Goal: Task Accomplishment & Management: Complete application form

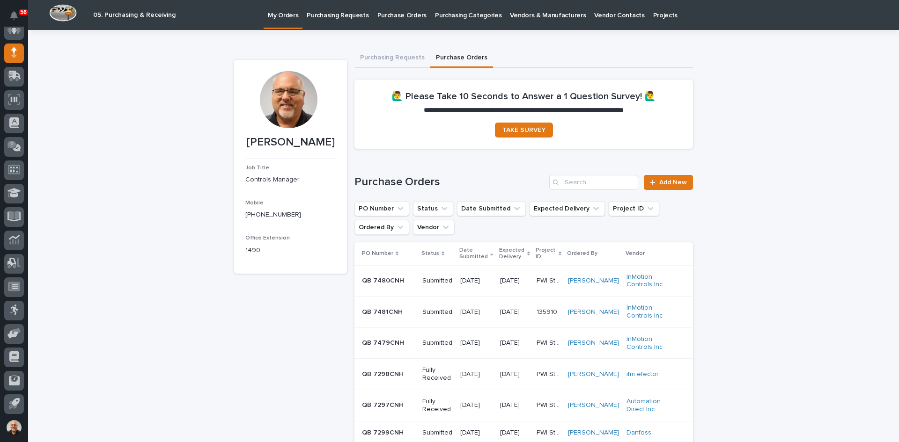
scroll to position [77, 0]
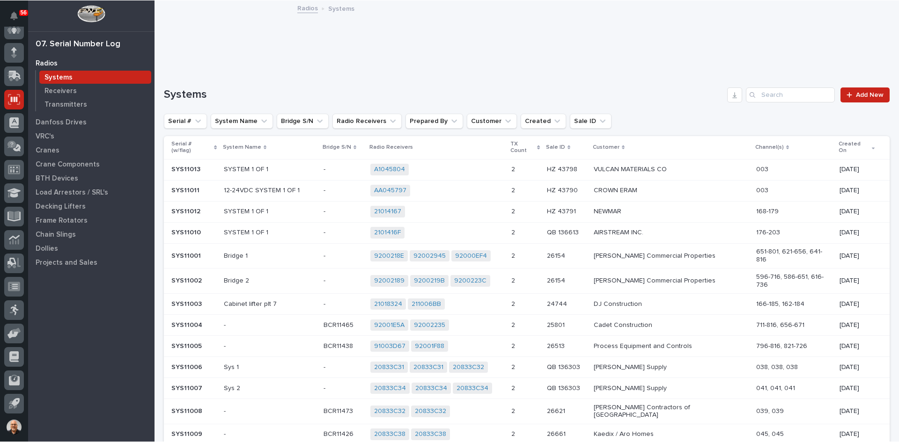
scroll to position [77, 0]
click at [16, 332] on icon at bounding box center [12, 334] width 11 height 9
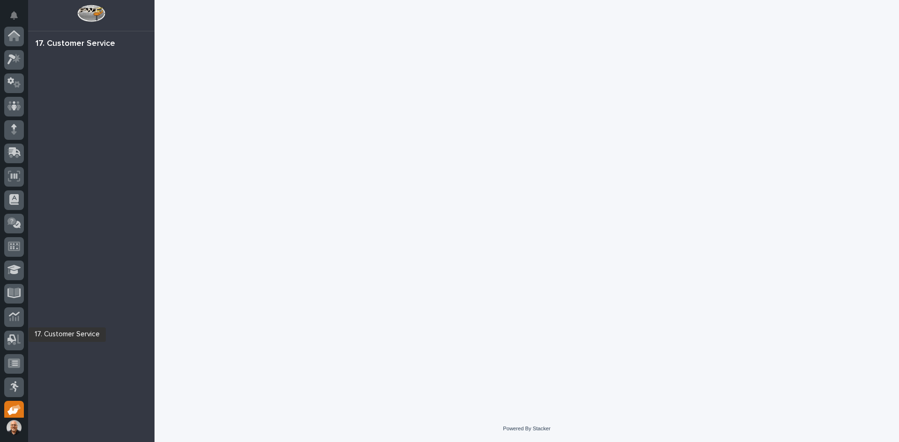
scroll to position [77, 0]
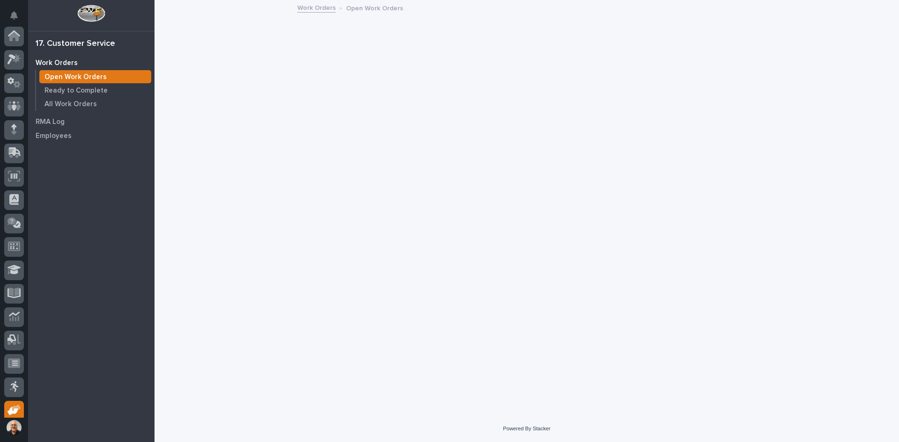
scroll to position [77, 0]
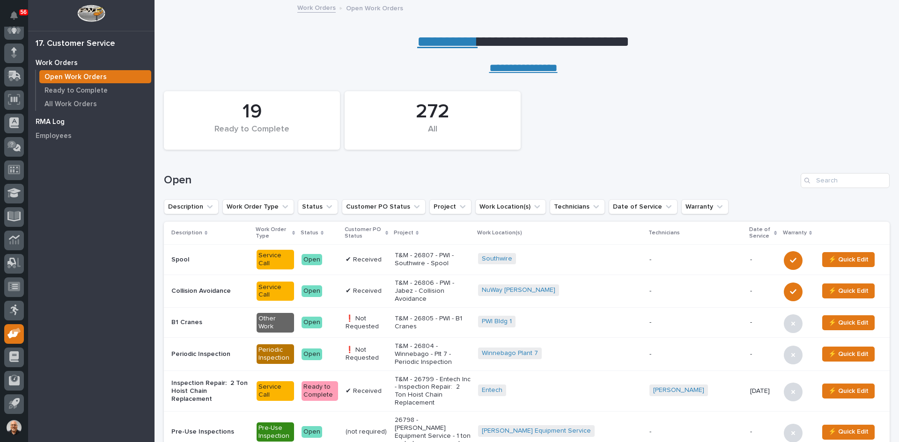
click at [57, 120] on p "RMA Log" at bounding box center [50, 122] width 29 height 8
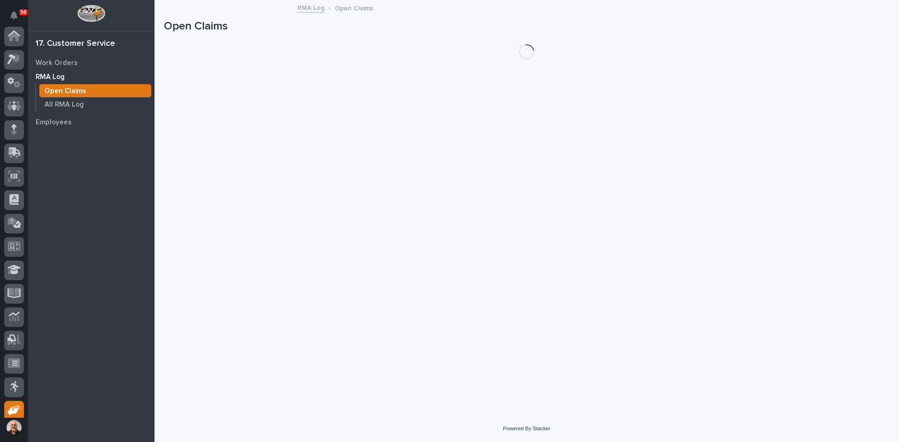
scroll to position [77, 0]
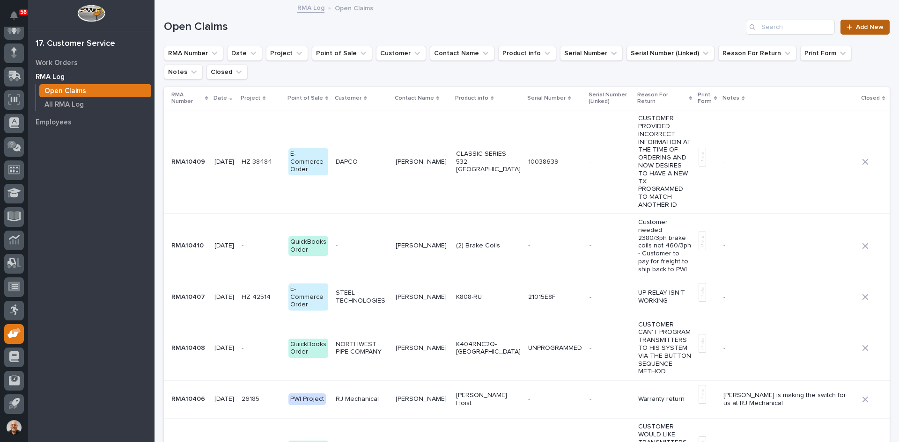
click at [858, 24] on span "Add New" at bounding box center [870, 27] width 28 height 7
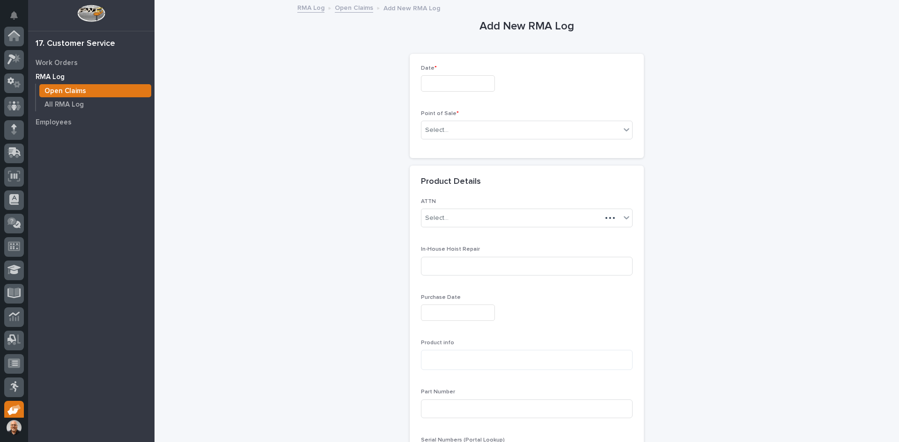
scroll to position [77, 0]
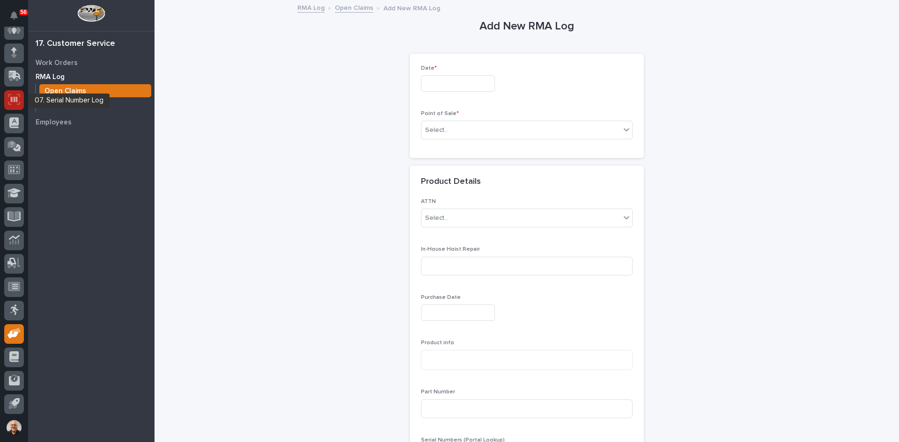
click at [13, 100] on icon at bounding box center [14, 99] width 12 height 11
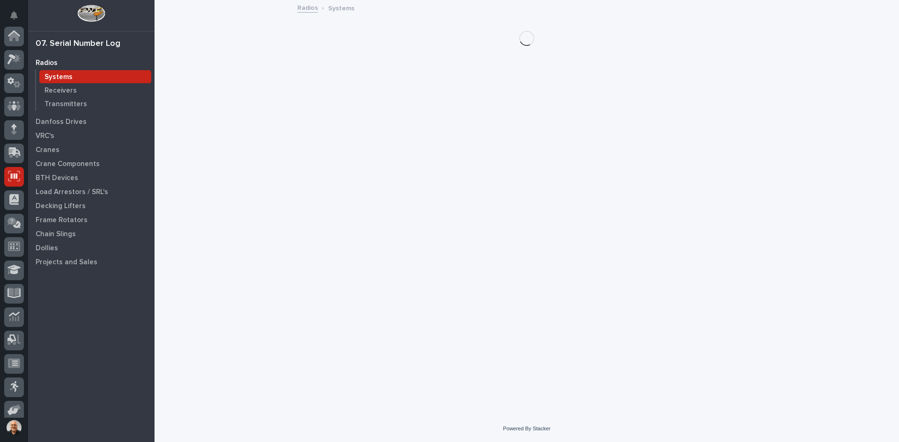
scroll to position [77, 0]
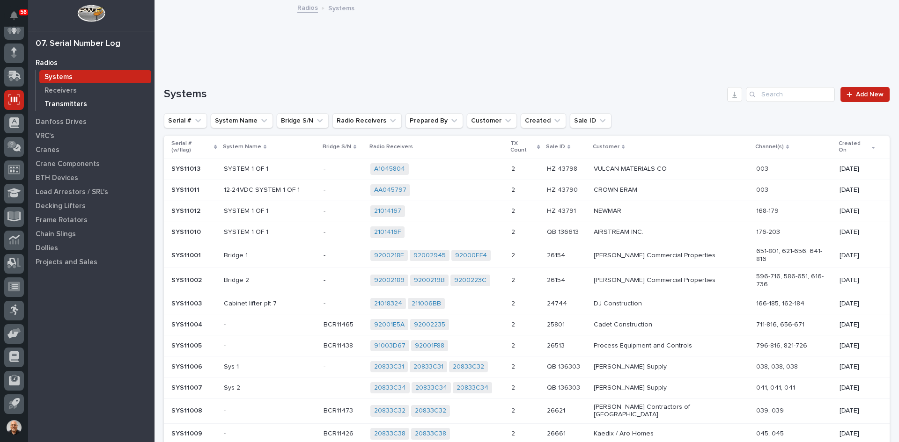
click at [68, 102] on p "Transmitters" at bounding box center [65, 104] width 43 height 8
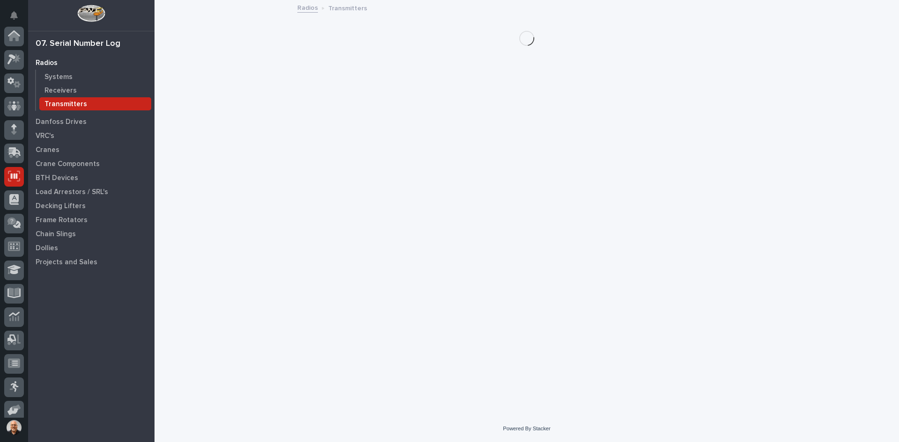
scroll to position [77, 0]
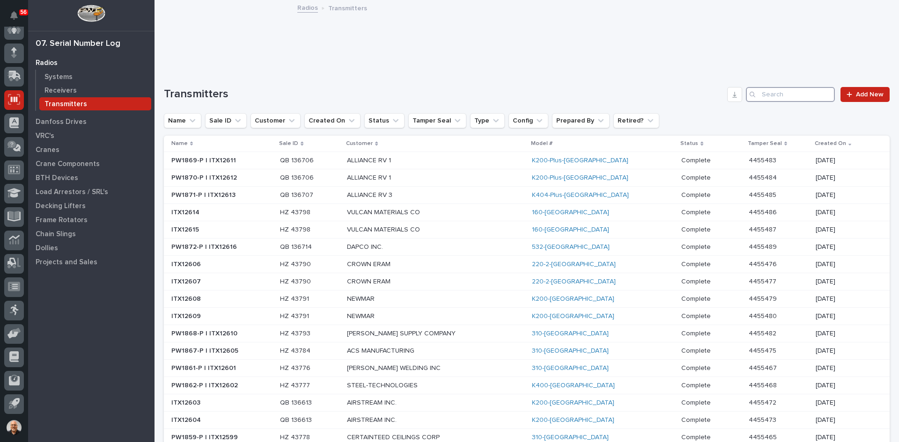
click at [761, 94] on input "Search" at bounding box center [790, 94] width 89 height 15
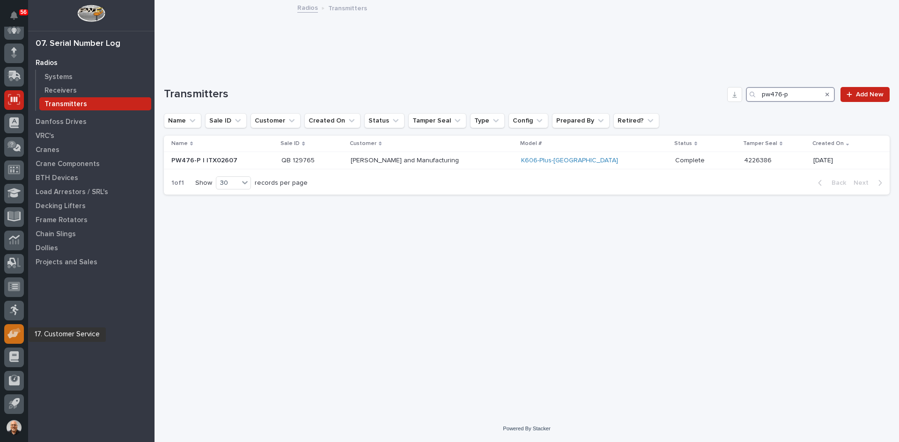
type input "pw476-p"
click at [10, 331] on icon at bounding box center [14, 333] width 14 height 11
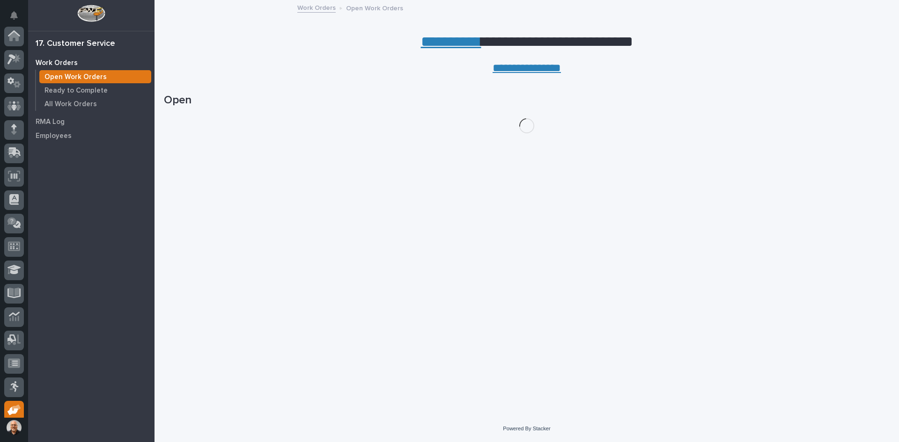
scroll to position [77, 0]
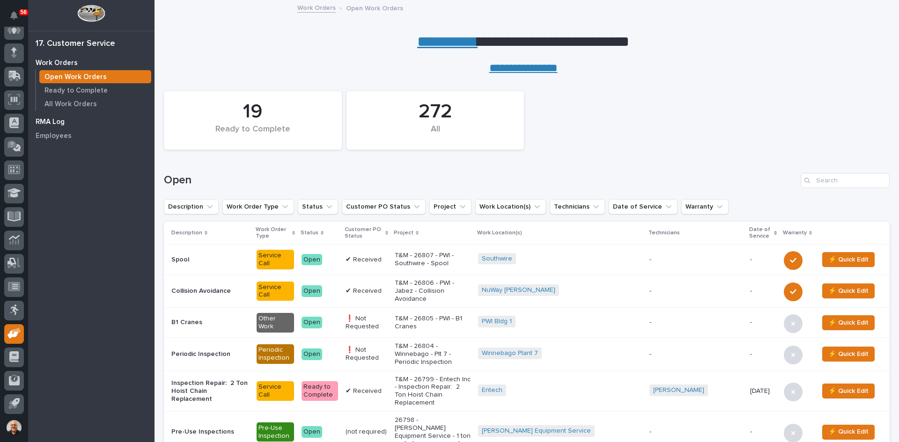
click at [55, 122] on p "RMA Log" at bounding box center [50, 122] width 29 height 8
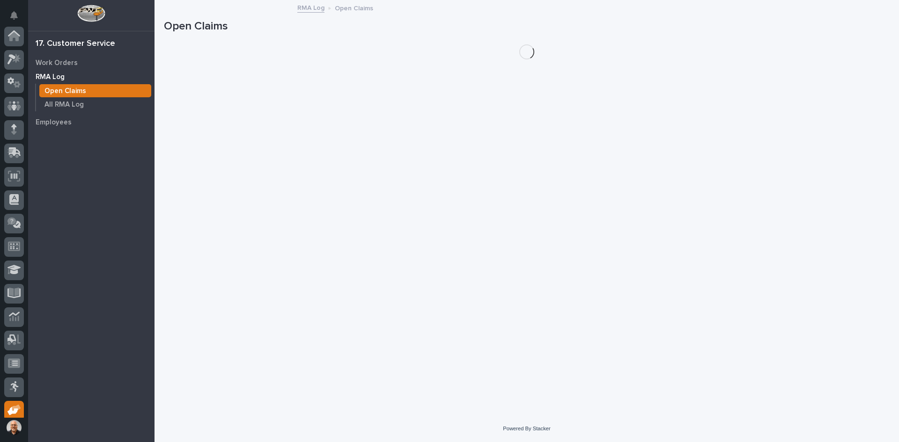
scroll to position [77, 0]
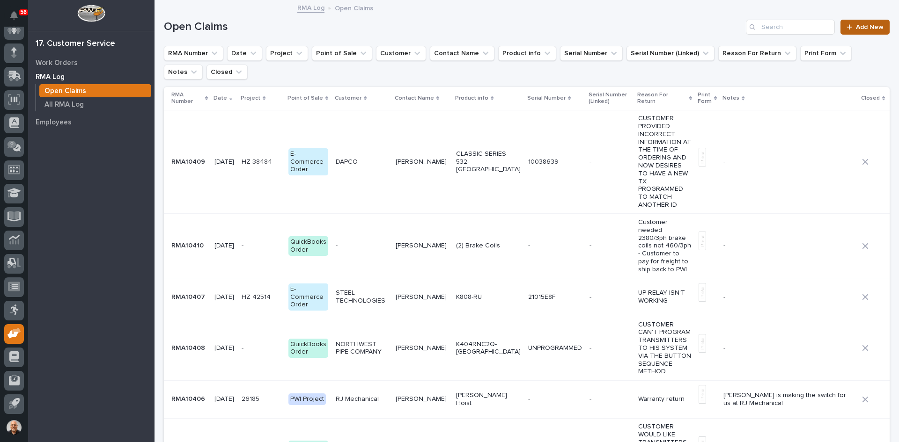
click at [864, 27] on span "Add New" at bounding box center [870, 27] width 28 height 7
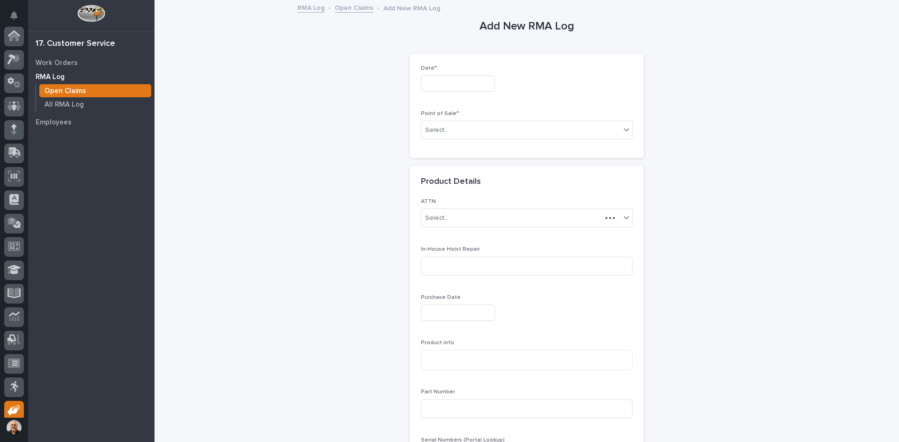
scroll to position [77, 0]
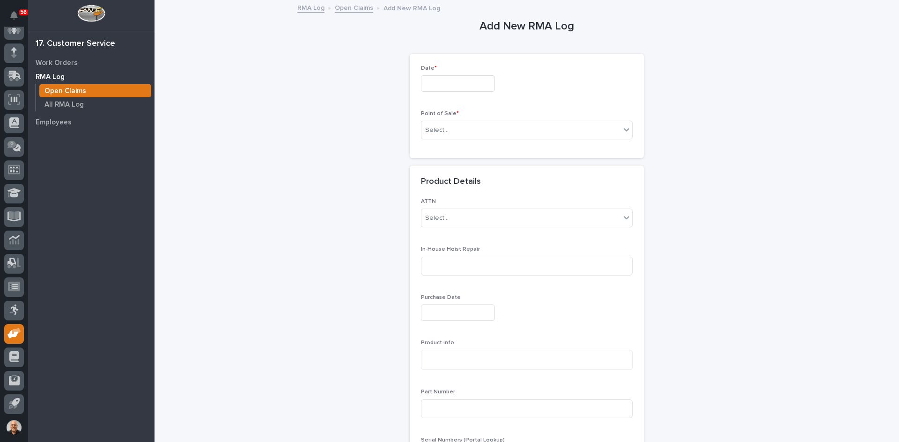
click at [441, 82] on input "text" at bounding box center [458, 83] width 74 height 16
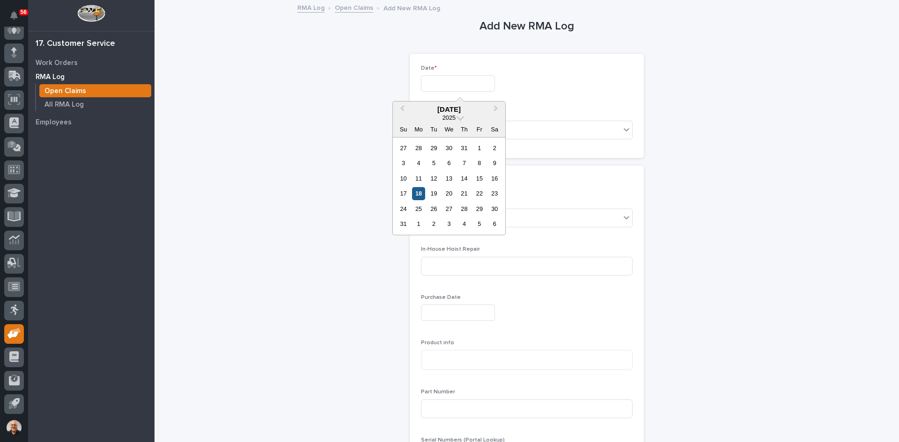
click at [418, 194] on div "18" at bounding box center [418, 193] width 13 height 13
type input "*********"
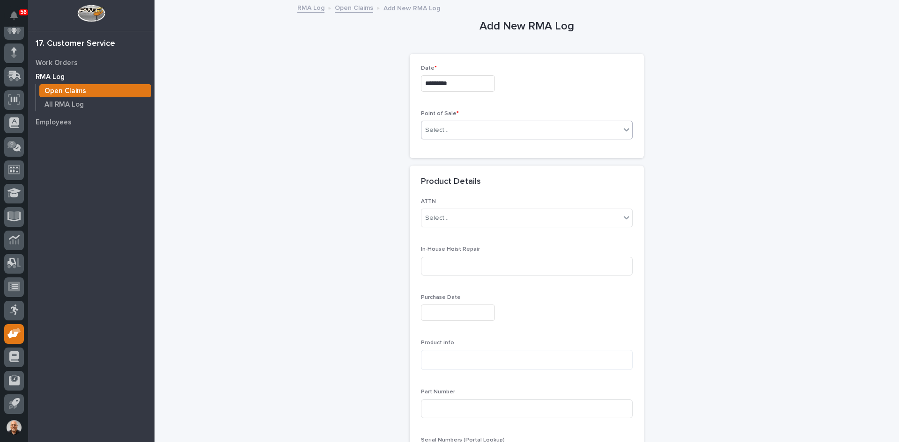
click at [461, 129] on div "Select..." at bounding box center [520, 130] width 199 height 15
click at [453, 180] on span "QuickBooks Order" at bounding box center [451, 180] width 59 height 10
click at [447, 177] on div "Select..." at bounding box center [493, 177] width 145 height 15
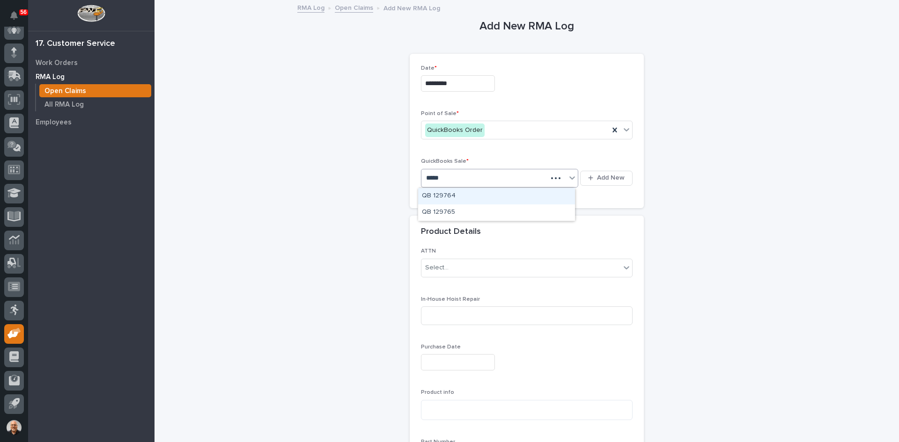
type input "******"
click at [443, 191] on div "QB 129765" at bounding box center [496, 196] width 157 height 16
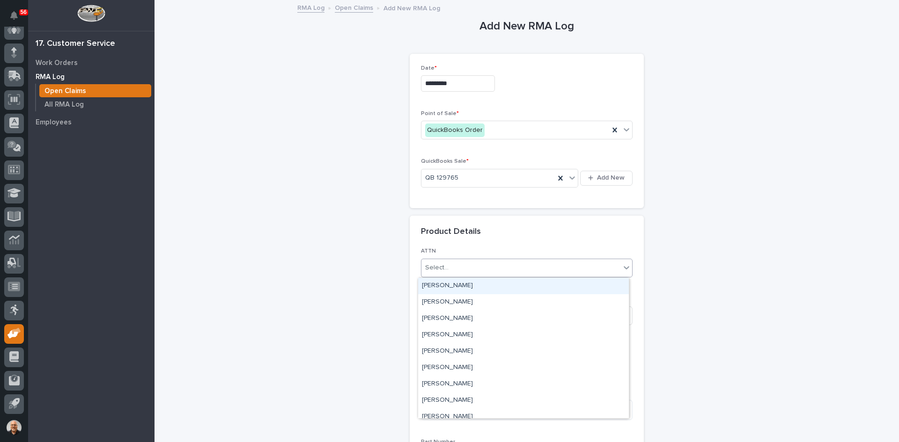
click at [450, 268] on div "Select..." at bounding box center [520, 267] width 199 height 15
type input "***"
click at [447, 284] on div "[PERSON_NAME]" at bounding box center [523, 286] width 211 height 16
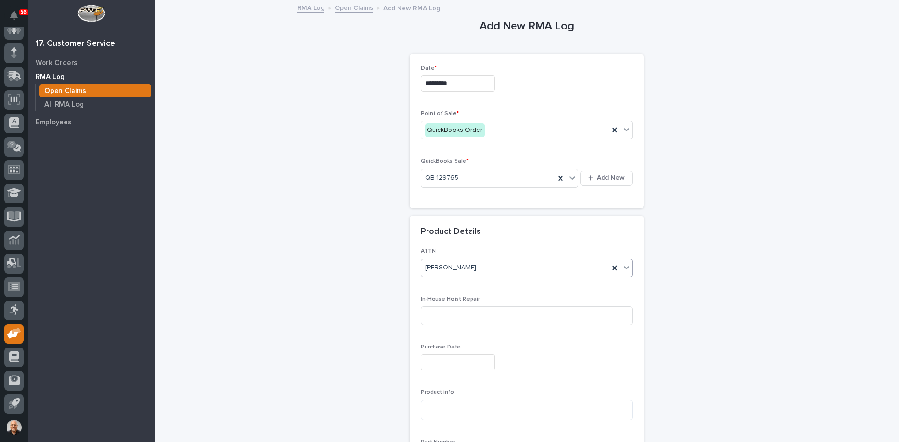
click at [430, 363] on input "text" at bounding box center [458, 362] width 74 height 16
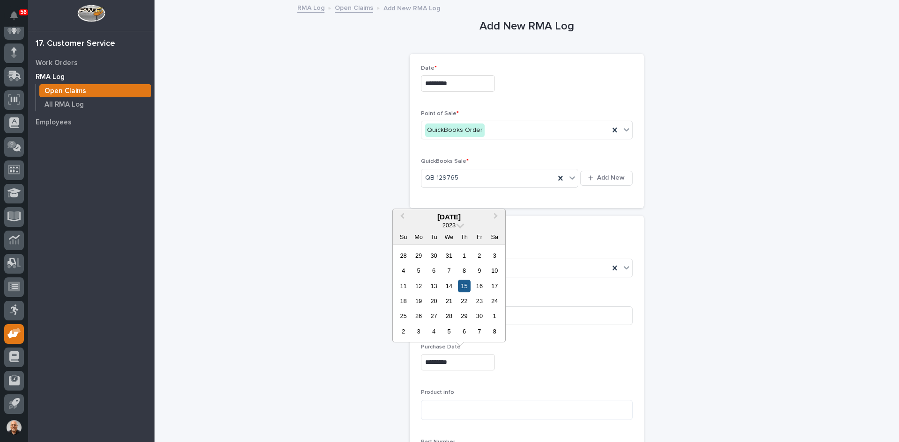
click at [464, 286] on div "15" at bounding box center [464, 286] width 13 height 13
type input "**********"
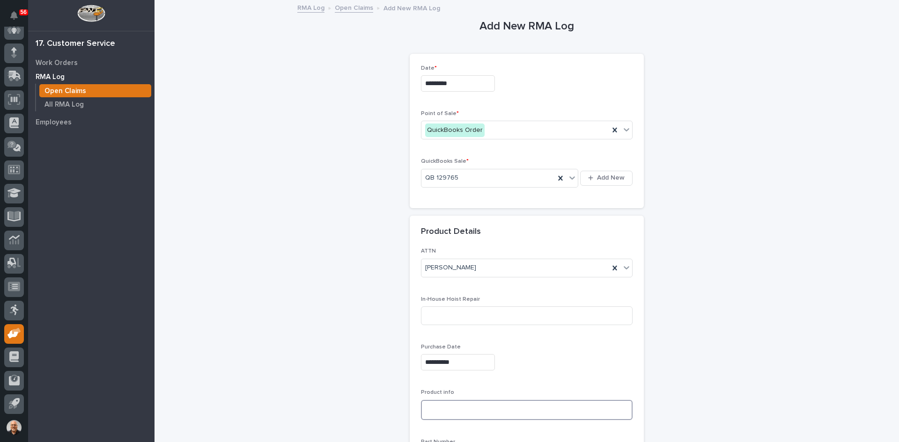
click at [428, 411] on textarea at bounding box center [527, 410] width 212 height 20
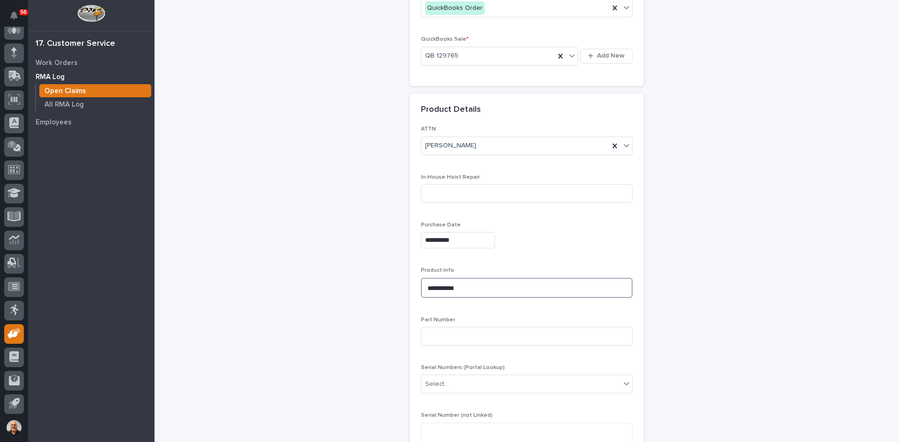
scroll to position [140, 0]
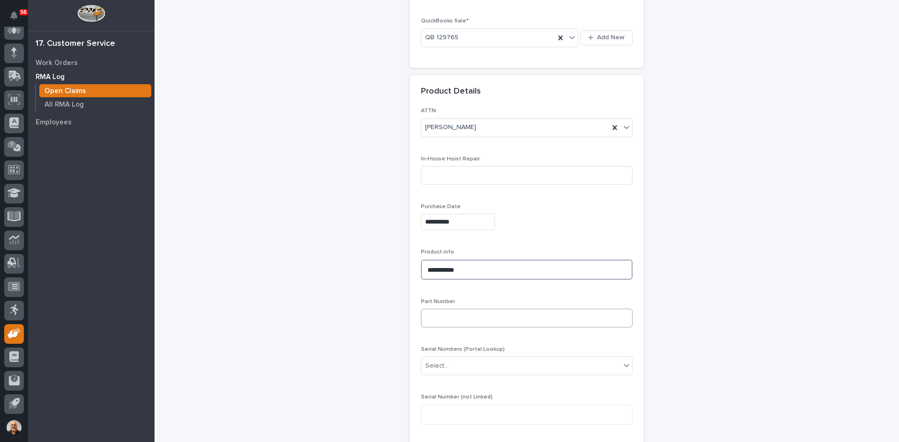
type textarea "**********"
click at [428, 315] on input at bounding box center [527, 318] width 212 height 19
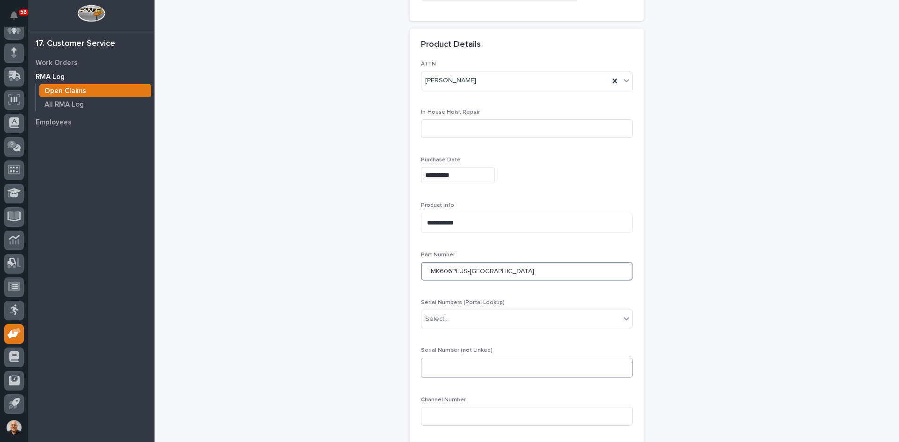
type input "IMK606PLUS-[GEOGRAPHIC_DATA]"
click at [425, 369] on textarea at bounding box center [527, 368] width 212 height 20
click at [505, 368] on textarea "**********" at bounding box center [527, 368] width 212 height 20
type textarea "**********"
click at [428, 417] on input at bounding box center [527, 416] width 212 height 19
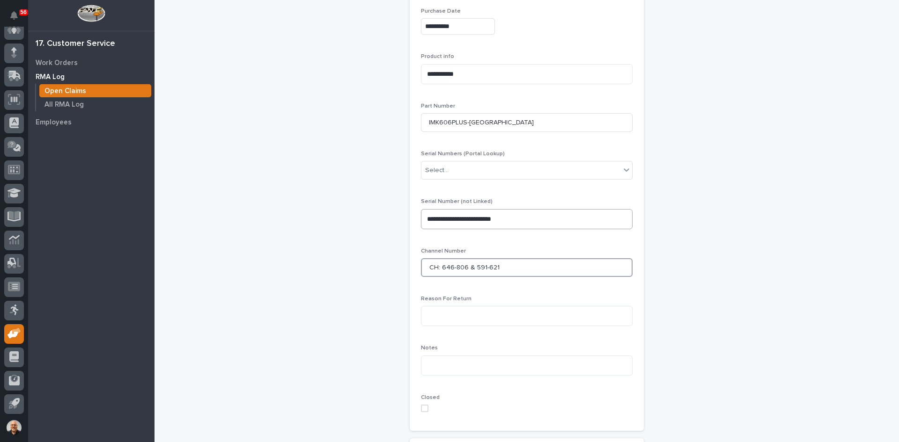
scroll to position [374, 0]
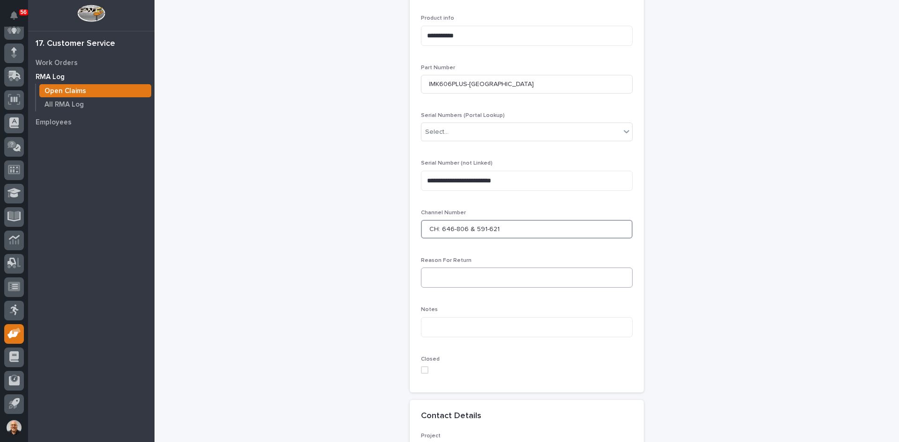
type input "CH: 646-806 & 591-621"
click at [430, 278] on textarea at bounding box center [527, 278] width 212 height 20
type textarea "**********"
click at [425, 333] on textarea at bounding box center [527, 335] width 212 height 20
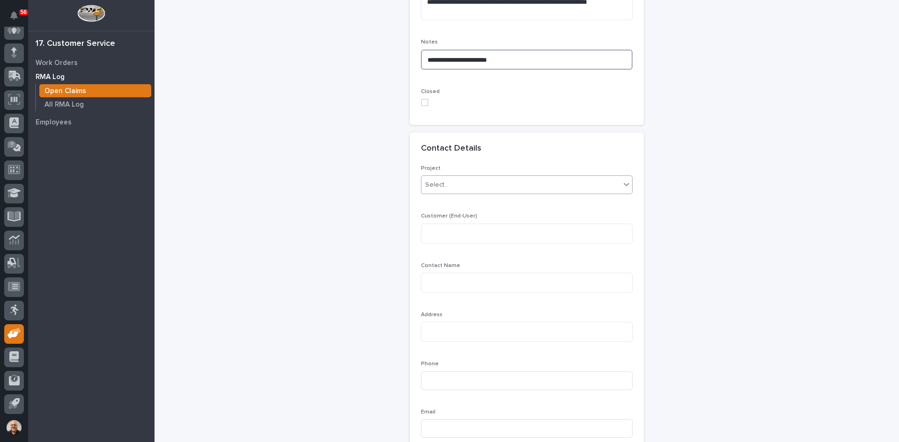
scroll to position [655, 0]
type textarea "**********"
click at [451, 180] on div "Select..." at bounding box center [520, 179] width 199 height 15
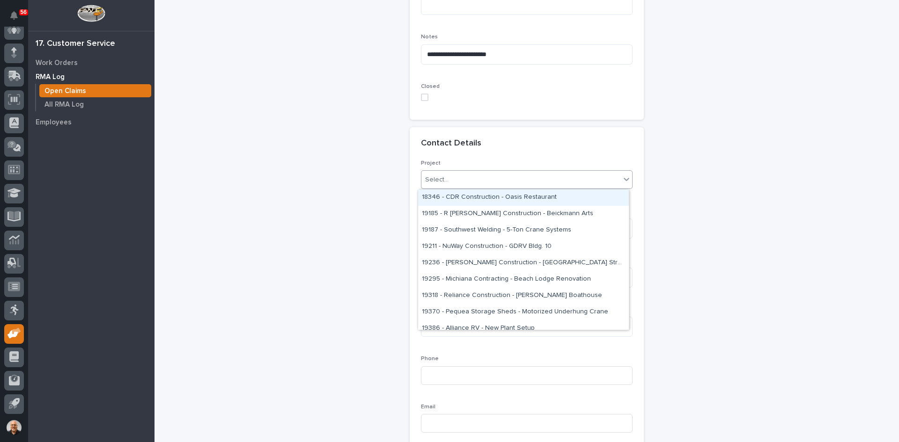
click at [508, 140] on div "Contact Details" at bounding box center [525, 144] width 208 height 10
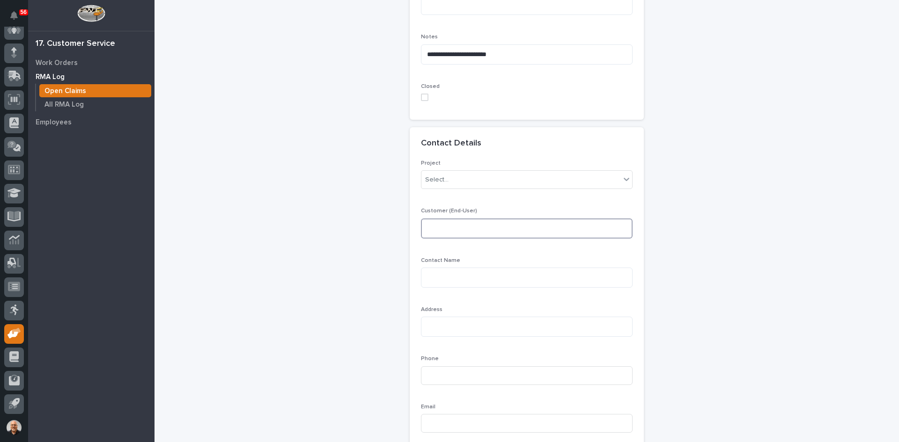
click at [436, 231] on textarea at bounding box center [527, 229] width 212 height 20
type textarea "**********"
click at [433, 275] on textarea at bounding box center [527, 278] width 212 height 20
type textarea "**********"
click at [427, 327] on textarea at bounding box center [527, 327] width 212 height 20
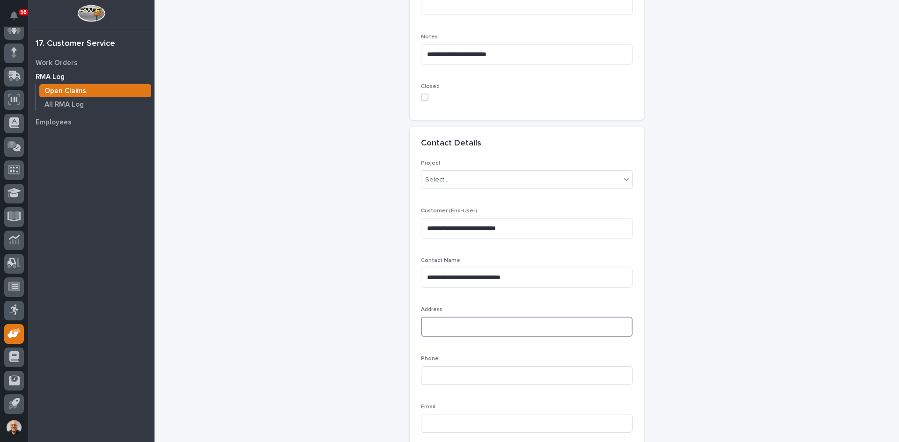
paste textarea "**********"
type textarea "**********"
paste input "[PHONE_NUMBER]"
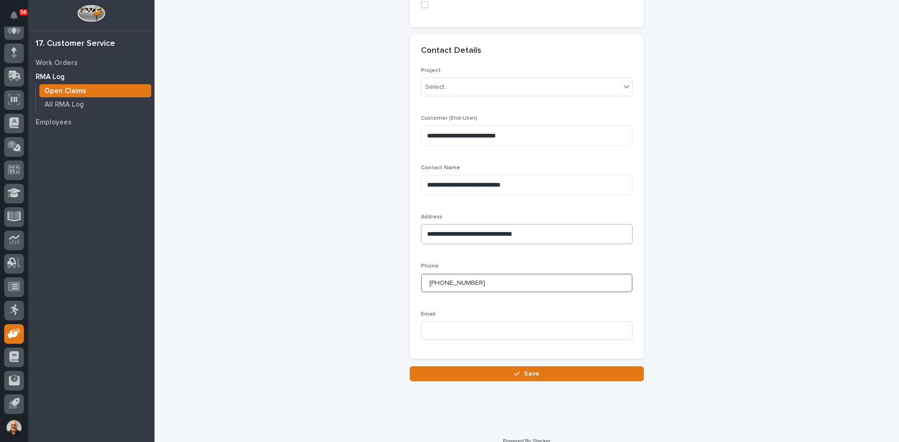
scroll to position [761, 0]
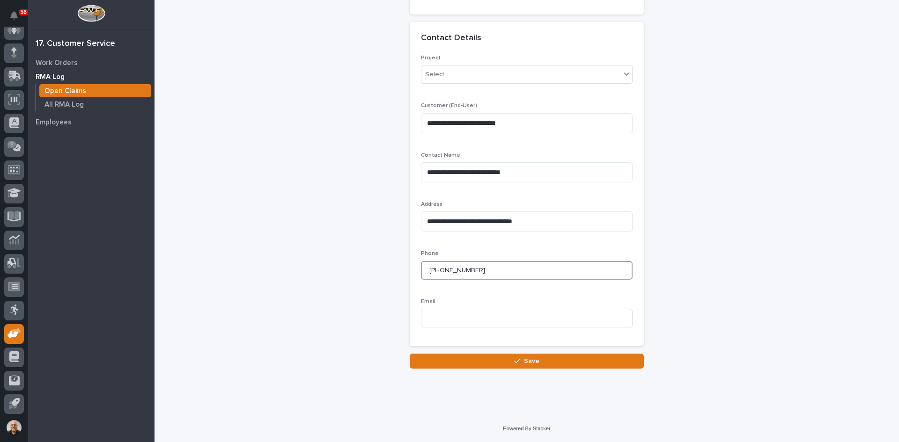
type input "[PHONE_NUMBER]"
click at [421, 318] on input at bounding box center [527, 318] width 212 height 19
paste input "[EMAIL_ADDRESS][DOMAIN_NAME]"
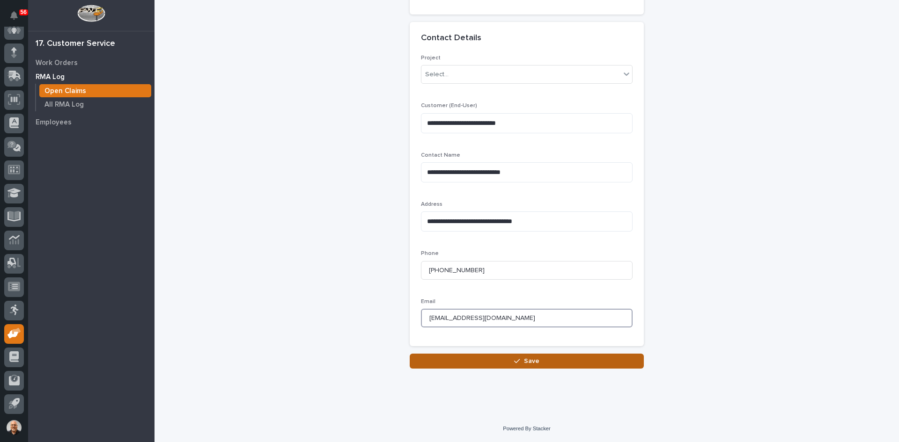
type input "[EMAIL_ADDRESS][DOMAIN_NAME]"
click at [525, 359] on span "Save" at bounding box center [531, 361] width 15 height 8
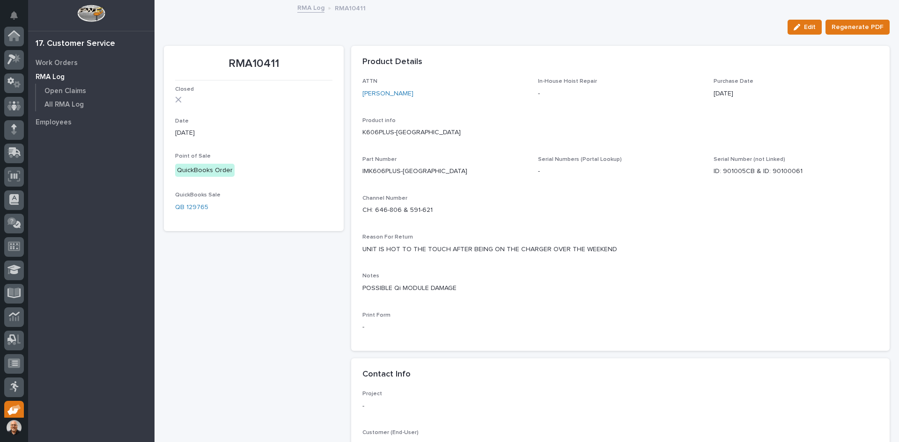
scroll to position [77, 0]
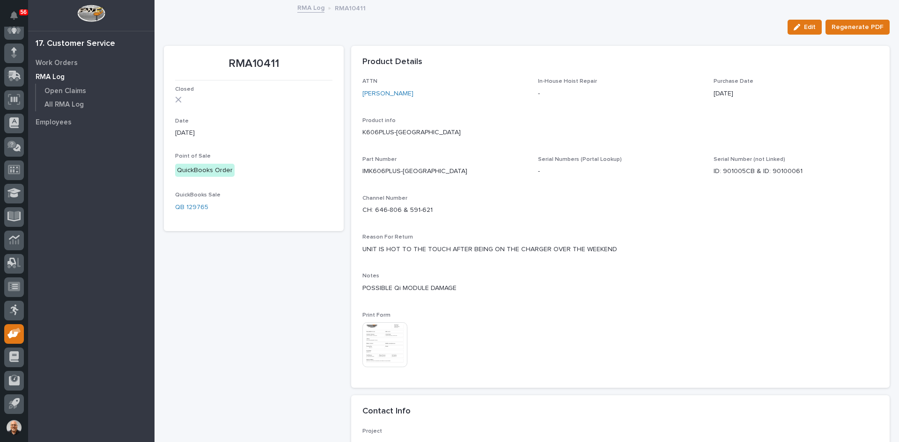
click at [382, 343] on img at bounding box center [384, 344] width 45 height 45
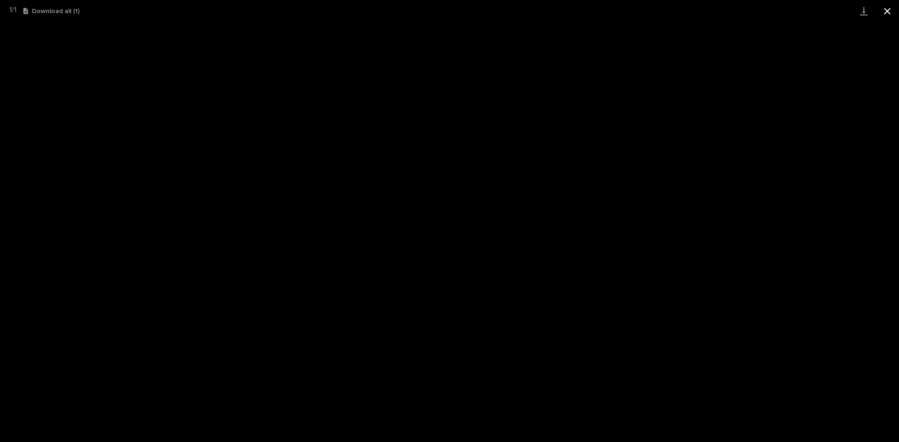
click at [887, 10] on button "Close gallery" at bounding box center [886, 11] width 23 height 22
